Goal: Transaction & Acquisition: Purchase product/service

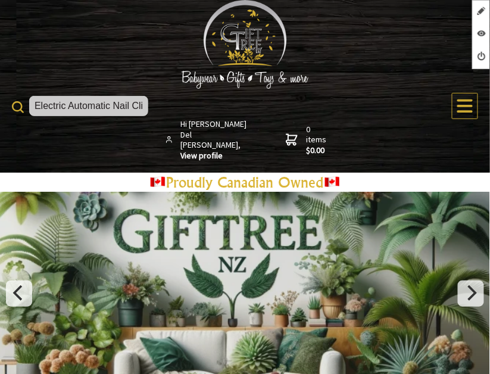
scroll to position [0, 18]
type input "Electric Automatic Nail Clipper"
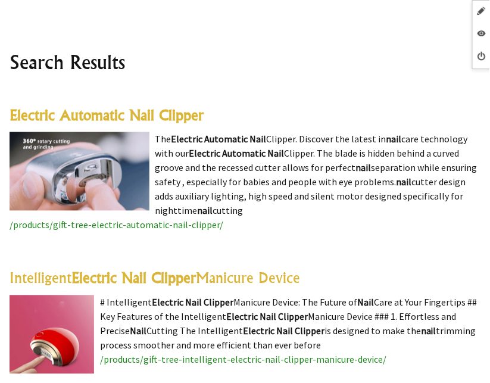
scroll to position [349, 0]
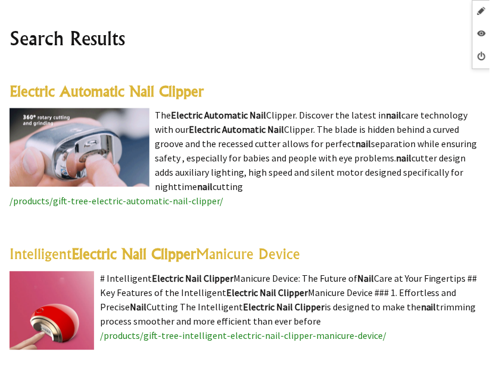
click at [163, 90] on highlight "Electric Automatic Nail Clipper" at bounding box center [107, 92] width 194 height 18
